Goal: Browse casually: Explore the website without a specific task or goal

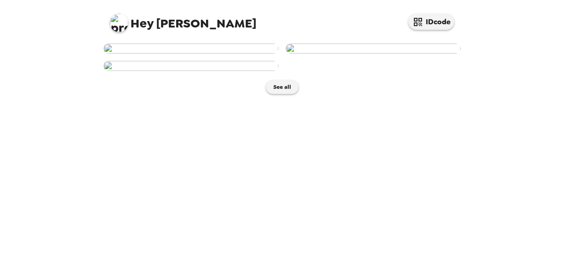
scroll to position [257, 0]
click at [283, 94] on button "See all" at bounding box center [282, 87] width 32 height 14
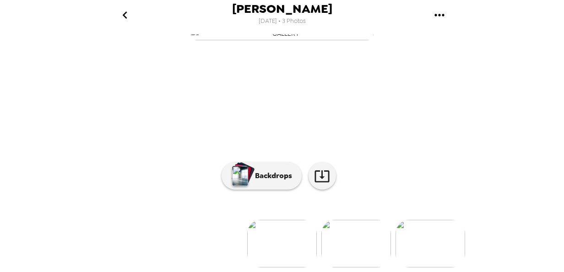
scroll to position [124, 0]
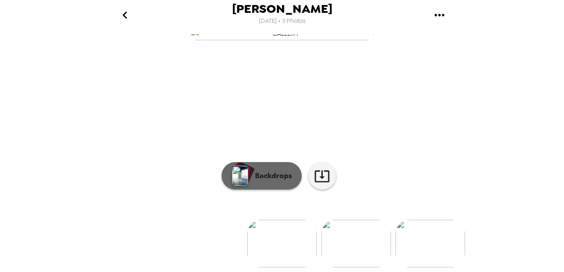
click at [270, 170] on p "Backdrops" at bounding box center [271, 175] width 42 height 11
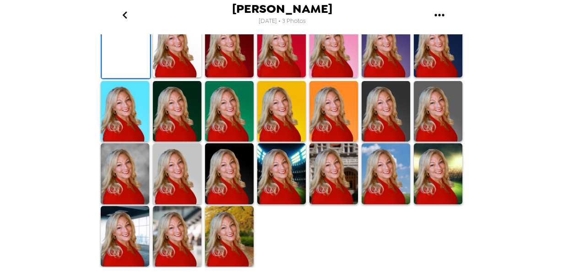
scroll to position [294, 0]
click at [294, 175] on img at bounding box center [281, 173] width 49 height 61
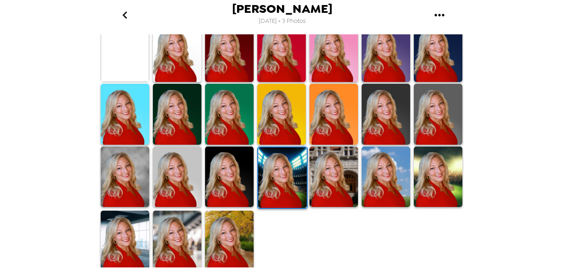
scroll to position [293, 0]
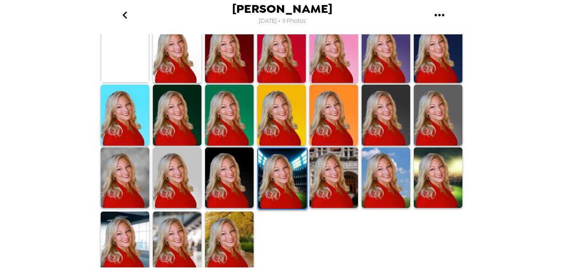
click at [270, 176] on img at bounding box center [282, 178] width 49 height 61
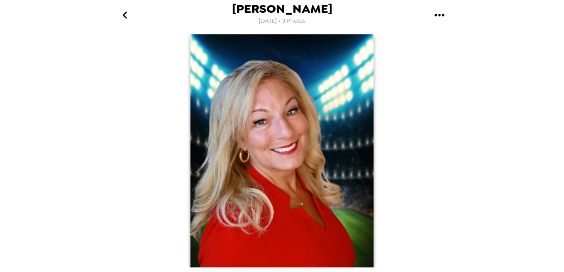
scroll to position [0, 0]
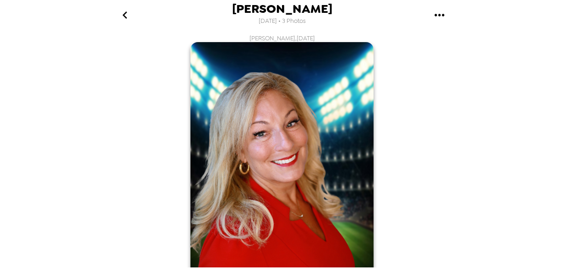
click at [124, 12] on icon "go back" at bounding box center [125, 15] width 15 height 15
